Goal: Find specific page/section: Find specific page/section

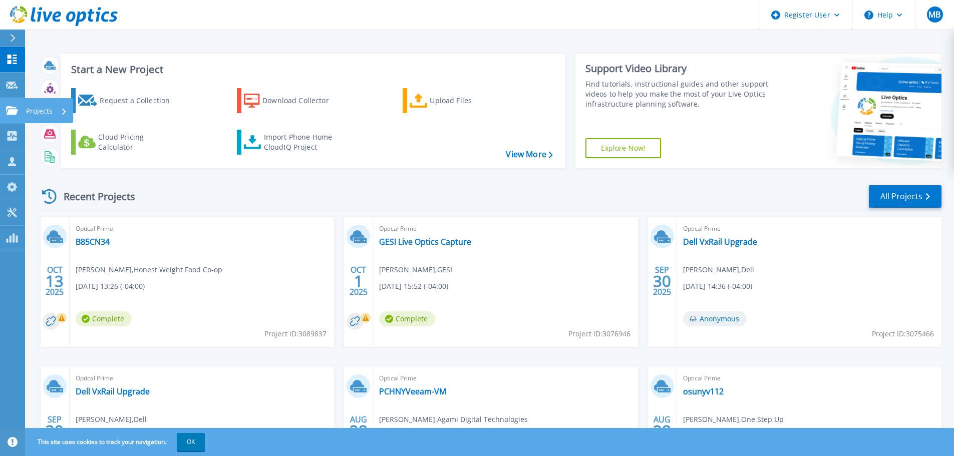
click at [36, 113] on p "Projects" at bounding box center [39, 111] width 27 height 26
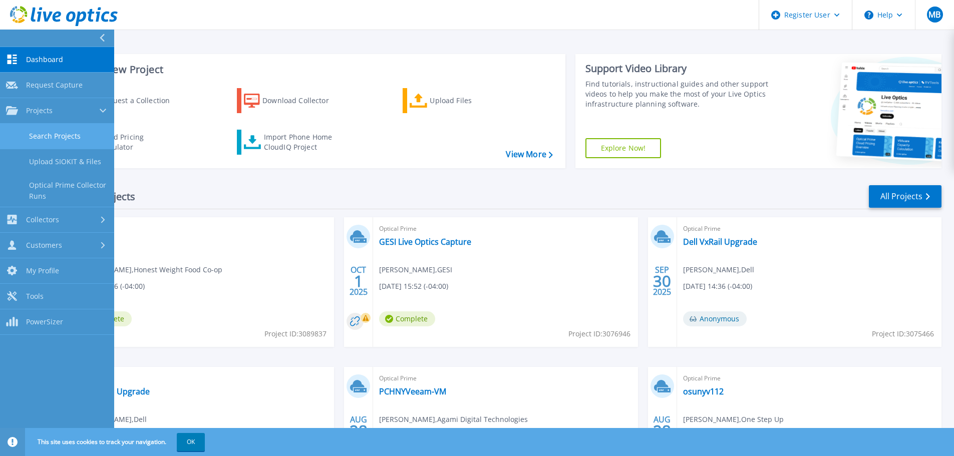
click at [55, 131] on link "Search Projects" at bounding box center [57, 137] width 114 height 26
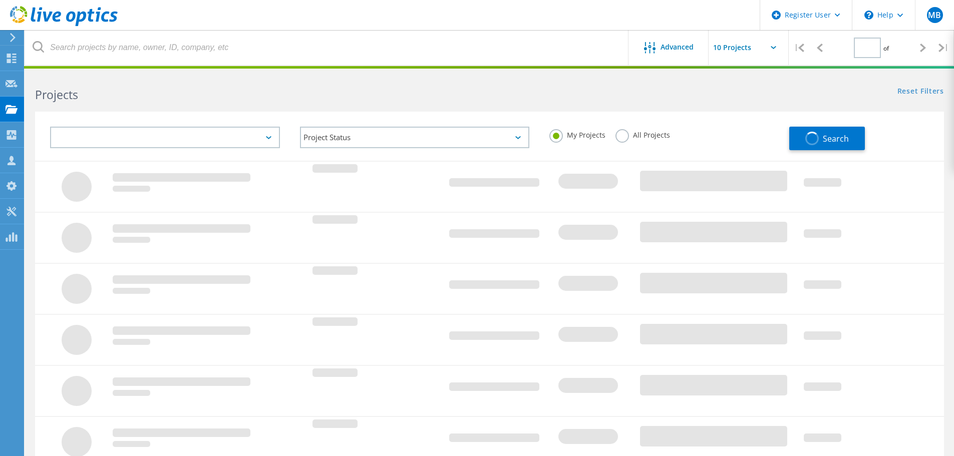
type input "1"
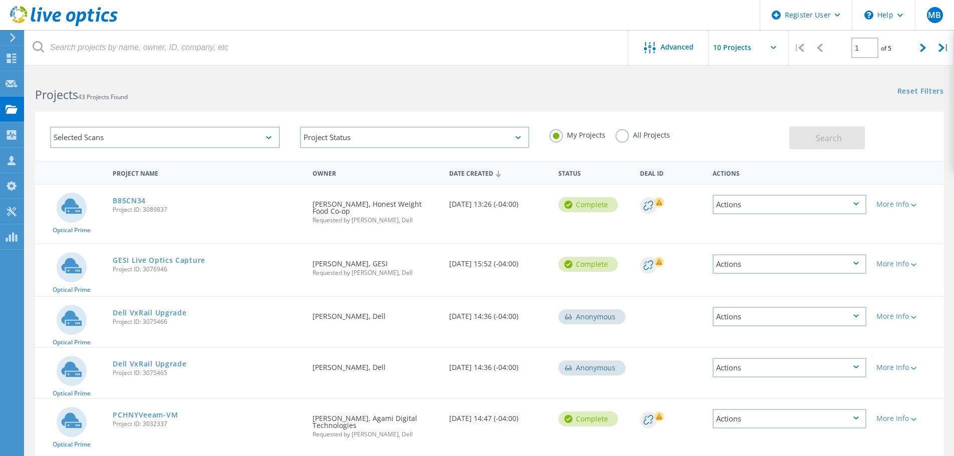
click at [631, 137] on label "All Projects" at bounding box center [643, 134] width 55 height 10
click at [0, 0] on input "All Projects" at bounding box center [0, 0] width 0 height 0
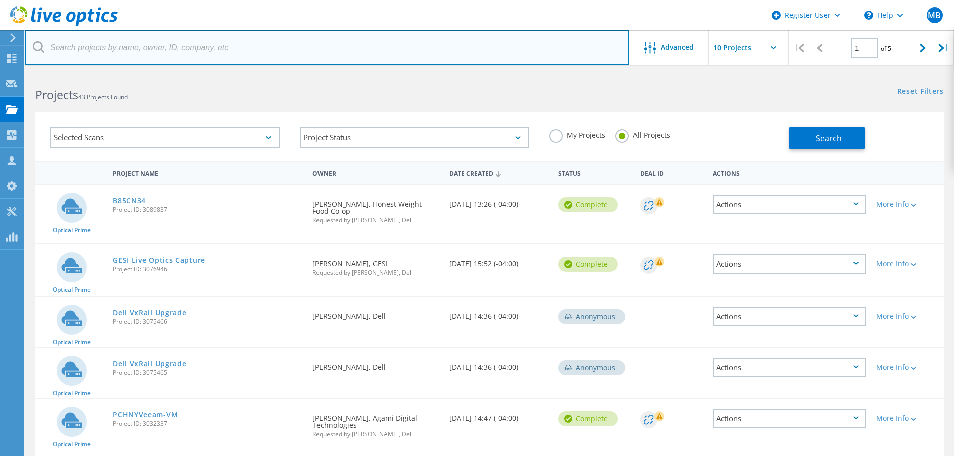
click at [185, 46] on input "text" at bounding box center [327, 47] width 604 height 35
paste input "[PERSON_NAME][EMAIL_ADDRESS][DOMAIN_NAME]"
type input "[PERSON_NAME][EMAIL_ADDRESS][DOMAIN_NAME]"
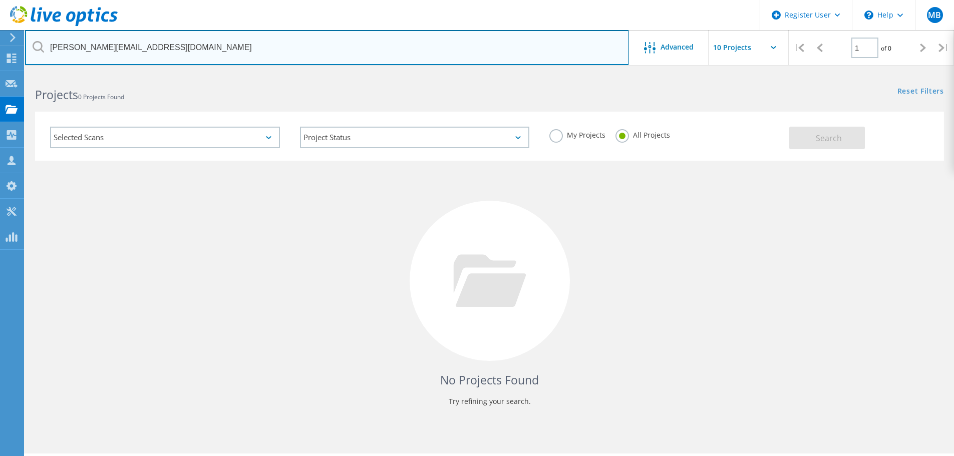
click at [202, 43] on input "[PERSON_NAME][EMAIL_ADDRESS][DOMAIN_NAME]" at bounding box center [327, 47] width 604 height 35
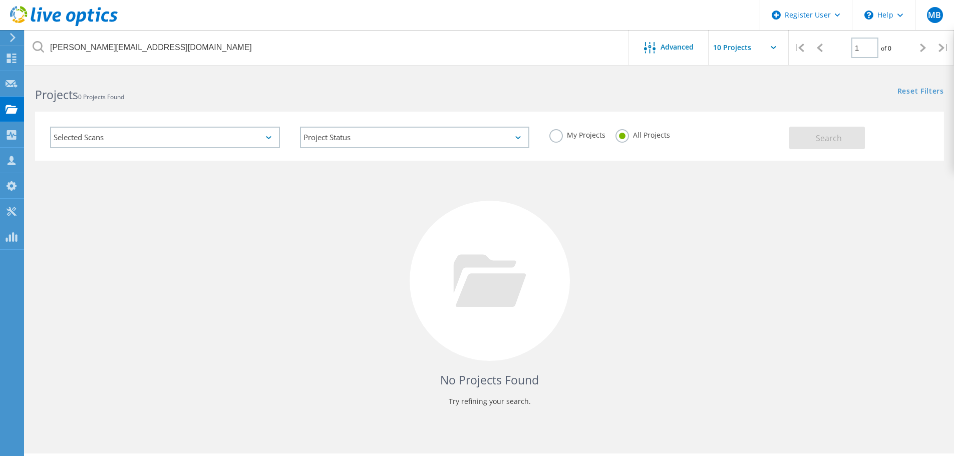
click at [32, 446] on div "[PERSON_NAME][EMAIL_ADDRESS][DOMAIN_NAME] Advanced | 1 of 0 | Email Address Pro…" at bounding box center [489, 263] width 929 height 381
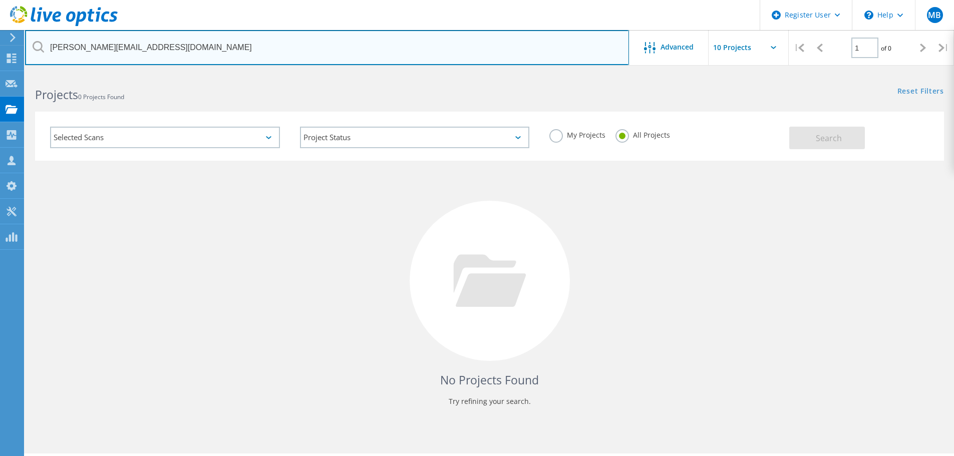
drag, startPoint x: 184, startPoint y: 47, endPoint x: -7, endPoint y: 50, distance: 190.4
click at [0, 50] on html "Register User \n Help Explore Helpful Articles Contact Support MB Dell User Mat…" at bounding box center [477, 242] width 954 height 484
paste input "[EMAIL_ADDRESS][DOMAIN_NAME]"
type input "[EMAIL_ADDRESS][DOMAIN_NAME]"
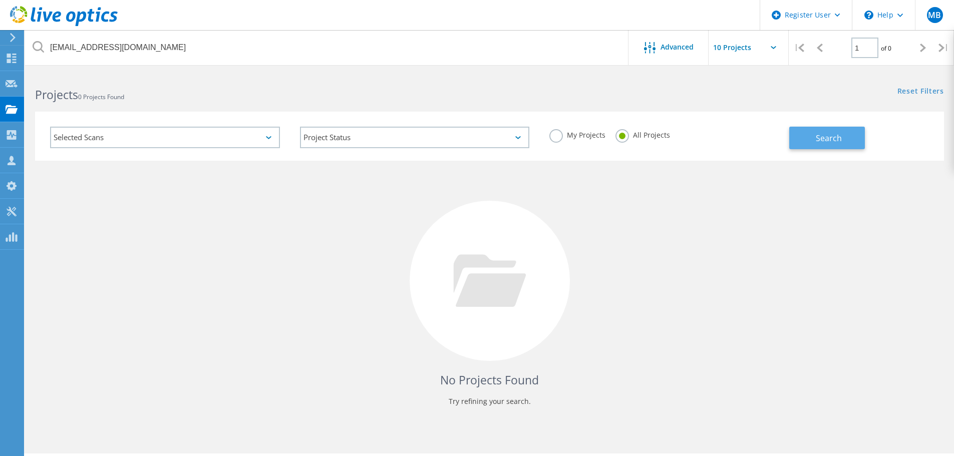
click at [848, 141] on button "Search" at bounding box center [828, 138] width 76 height 23
